Goal: Task Accomplishment & Management: Use online tool/utility

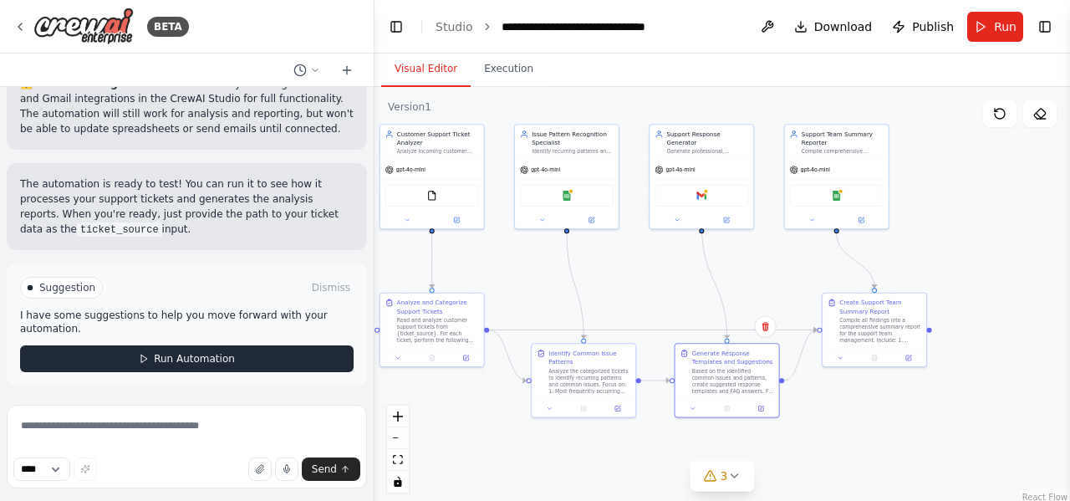
click at [159, 357] on span "Run Automation" at bounding box center [194, 358] width 81 height 13
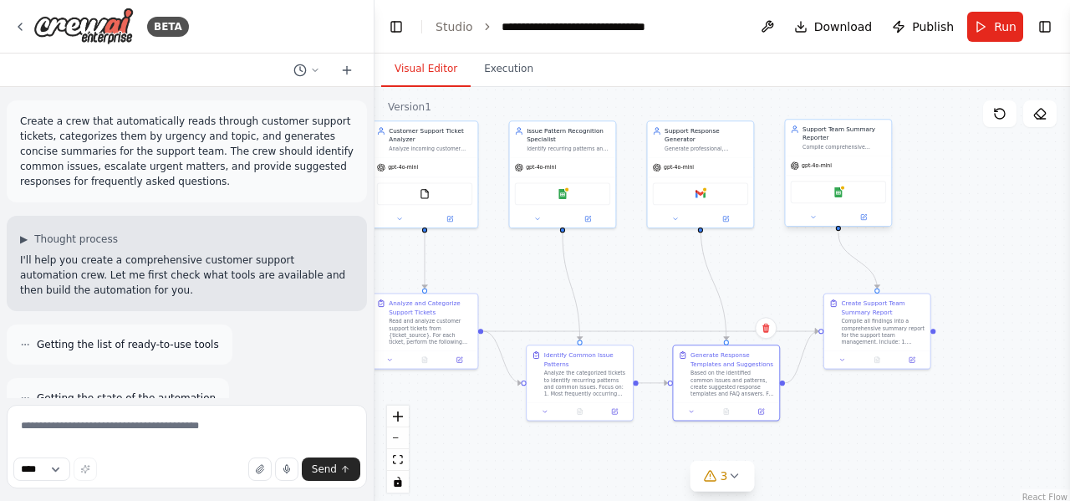
click at [839, 184] on div "Google Sheets" at bounding box center [838, 192] width 95 height 23
click at [678, 186] on div "Gmail" at bounding box center [700, 192] width 95 height 23
click at [571, 191] on div "Google Sheets" at bounding box center [562, 192] width 95 height 23
